Goal: Task Accomplishment & Management: Manage account settings

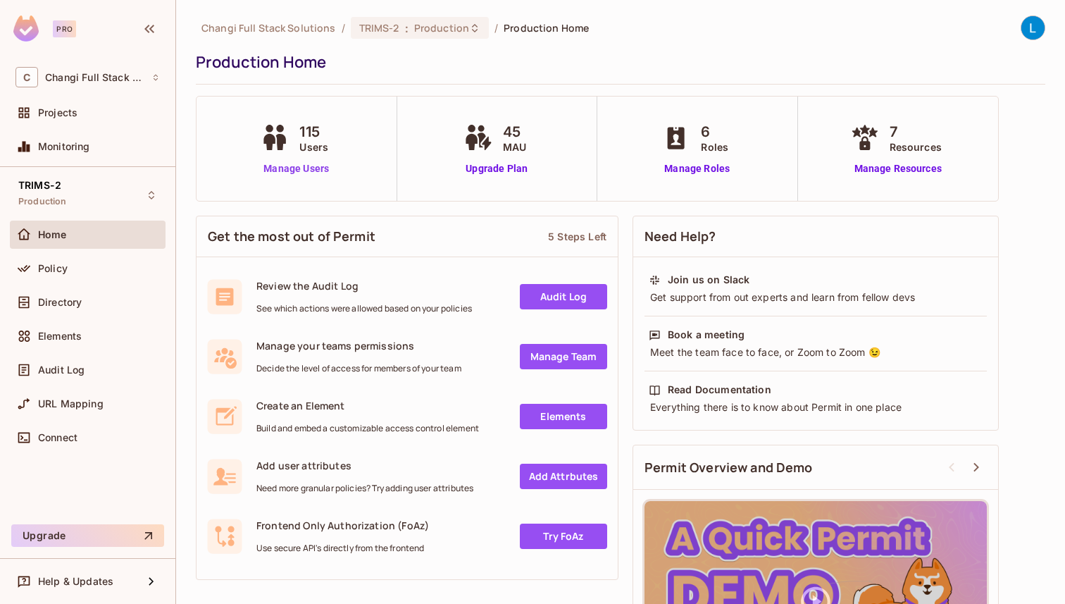
click at [311, 166] on link "Manage Users" at bounding box center [296, 168] width 78 height 15
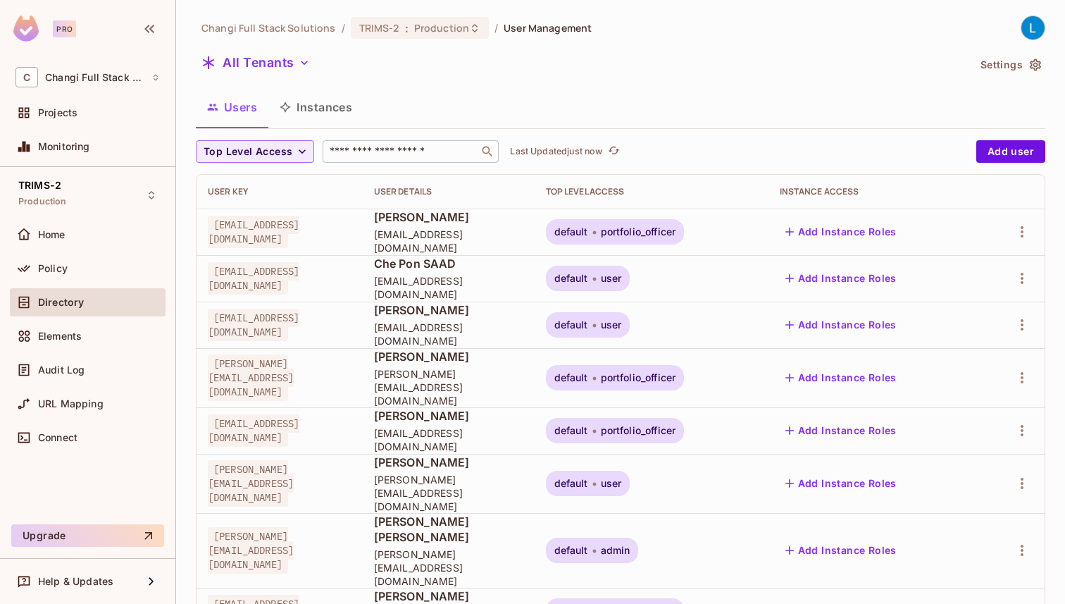
click at [390, 152] on input "text" at bounding box center [401, 151] width 148 height 14
type input "*******"
type input "******"
